Goal: Contribute content

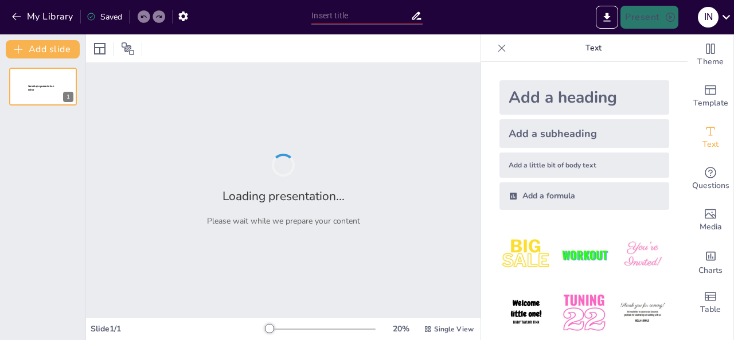
type input "Pentingnya Kejelasan dalam PPT: Teknik Penyajian yang Ringkas"
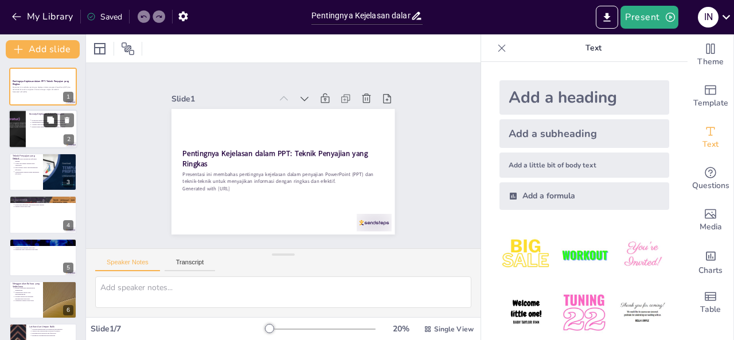
click at [47, 127] on button at bounding box center [51, 121] width 14 height 14
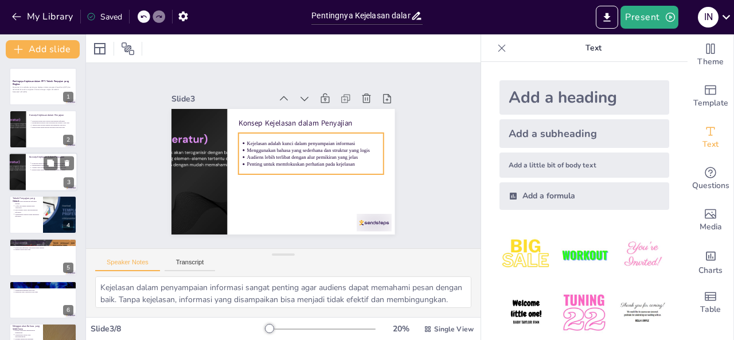
click at [34, 166] on p "Audiens lebih terlibat dengan alur pemikiran yang jelas" at bounding box center [53, 167] width 42 height 2
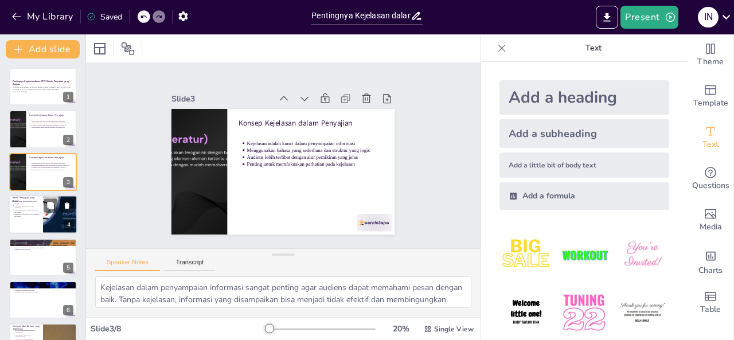
click at [34, 213] on p "Memudahkan audiens untuk mengingat informasi" at bounding box center [26, 215] width 25 height 5
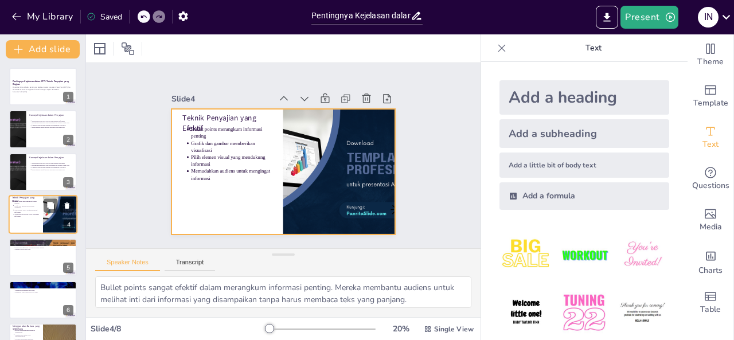
scroll to position [15, 0]
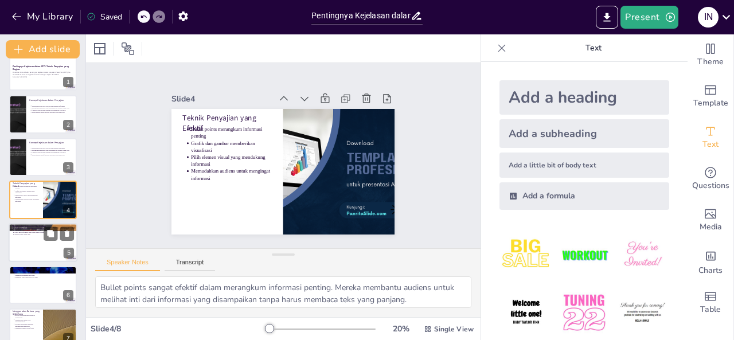
click at [27, 243] on div at bounding box center [43, 242] width 69 height 39
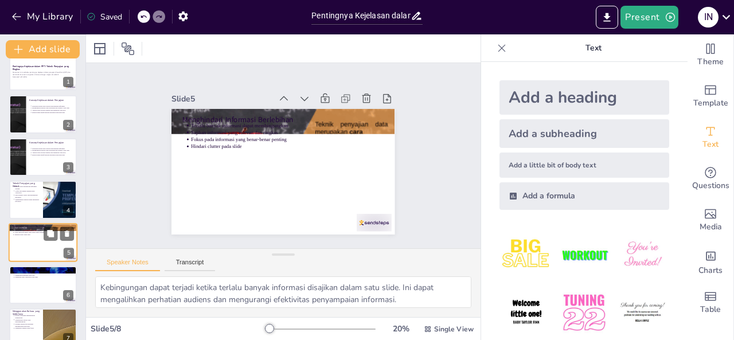
scroll to position [58, 0]
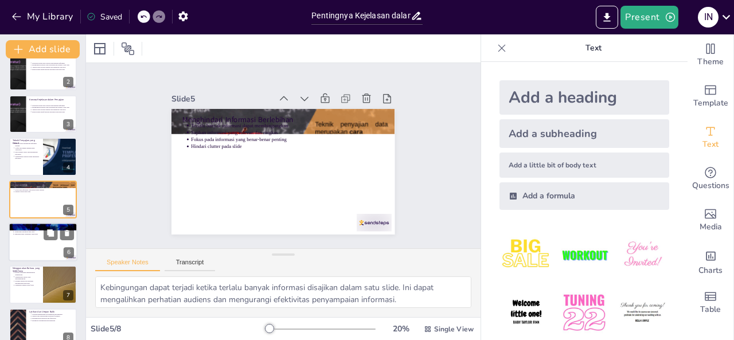
click at [36, 251] on div at bounding box center [43, 242] width 69 height 39
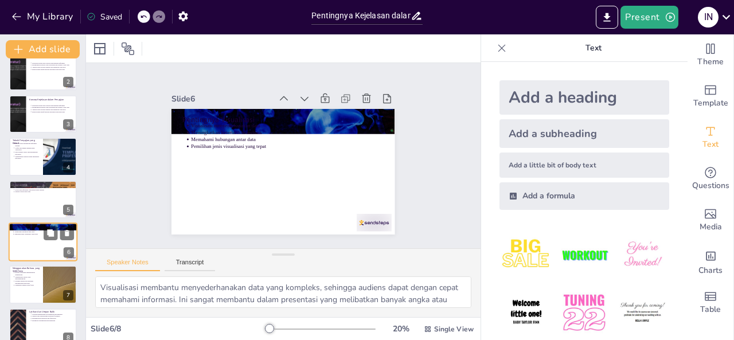
scroll to position [73, 0]
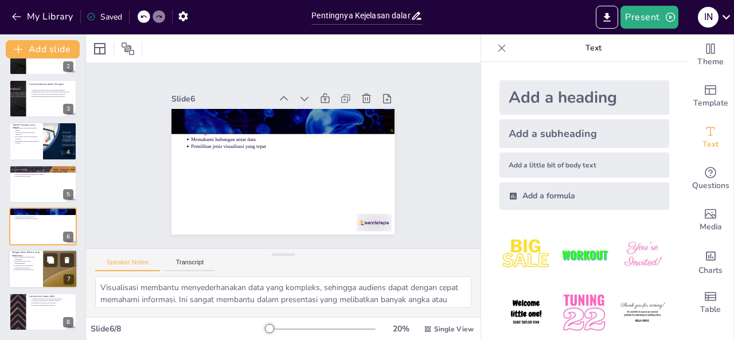
click at [39, 263] on p "Menghindari jargon yang membingungkan" at bounding box center [26, 262] width 25 height 5
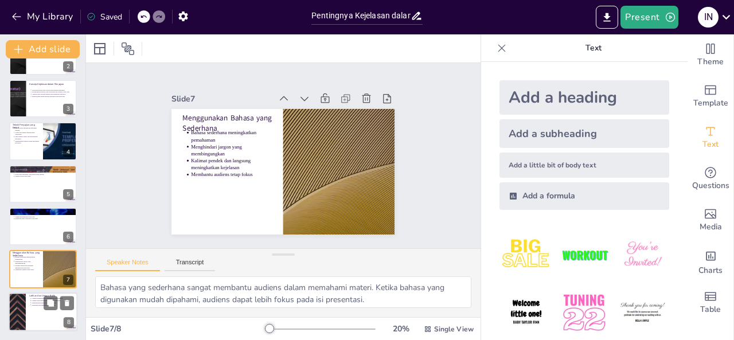
click at [40, 314] on div at bounding box center [43, 312] width 69 height 39
type textarea "Latihan sangat penting untuk meningkatkan keterampilan penyampaian. Dengan berl…"
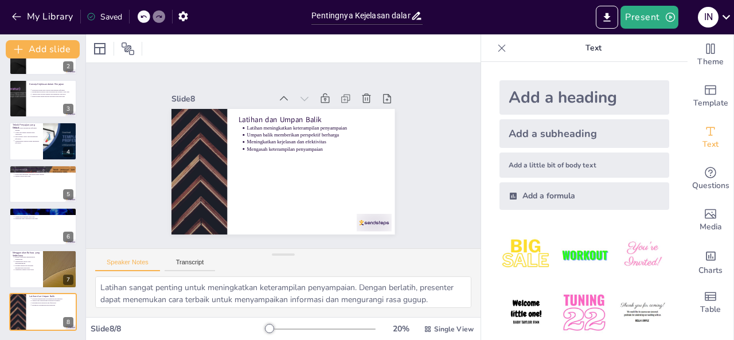
scroll to position [0, 0]
